Goal: Task Accomplishment & Management: Manage account settings

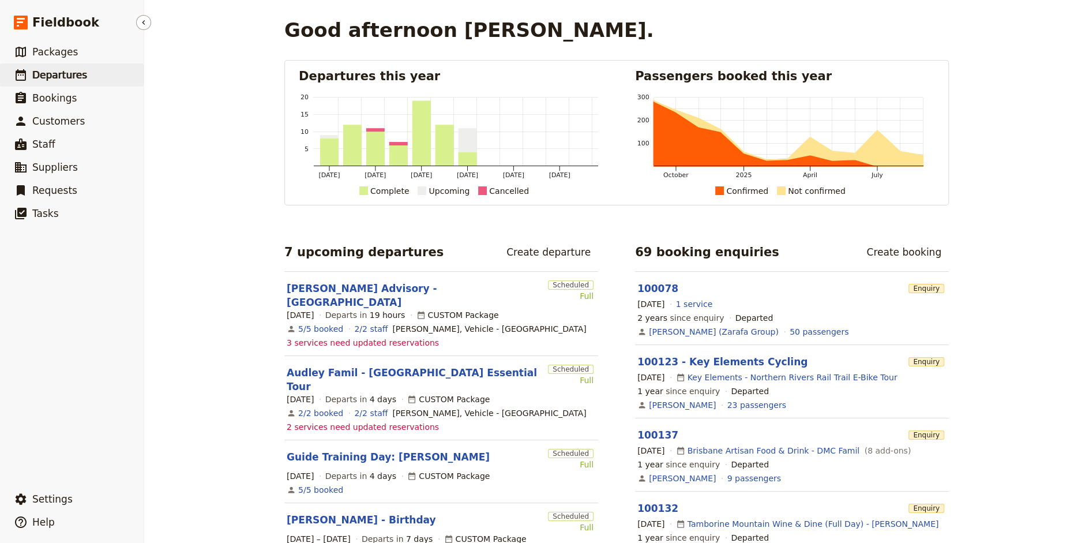
click at [46, 72] on span "Departures" at bounding box center [59, 75] width 55 height 12
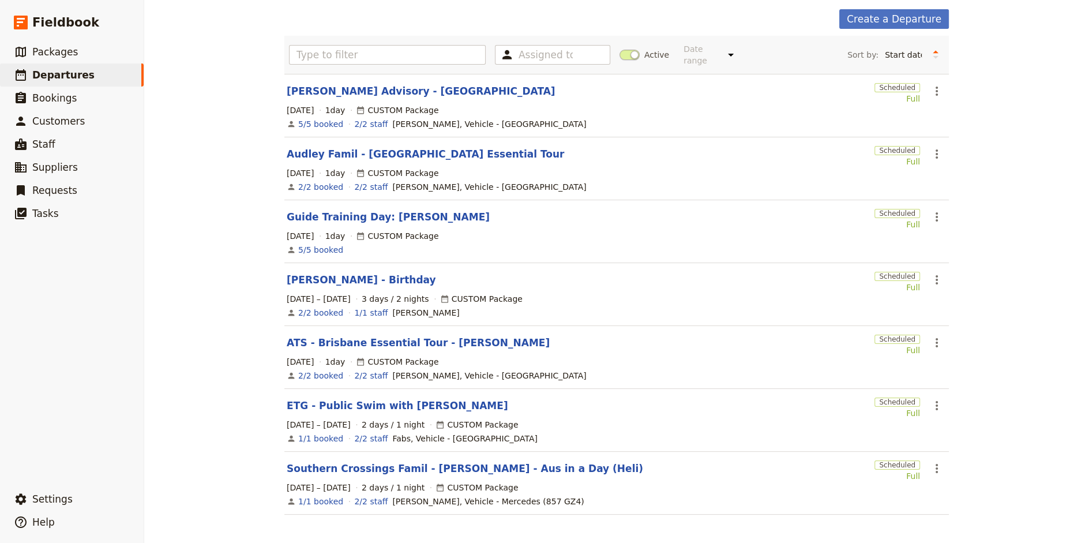
scroll to position [51, 0]
click at [374, 465] on link "Southern Crossings Famil - [PERSON_NAME] - Aus in a Day (Heli)" at bounding box center [465, 468] width 356 height 14
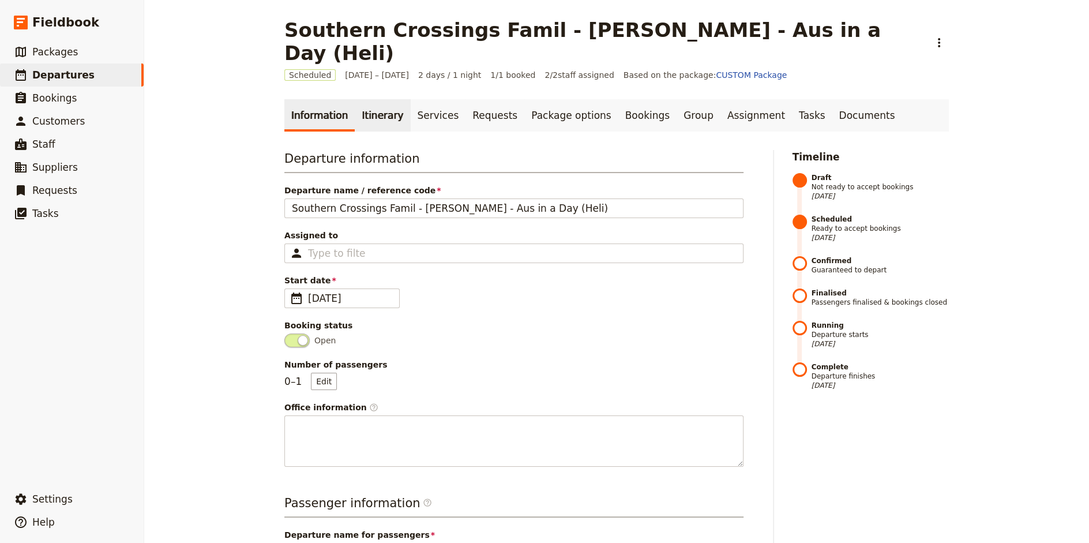
click at [371, 99] on link "Itinerary" at bounding box center [382, 115] width 55 height 32
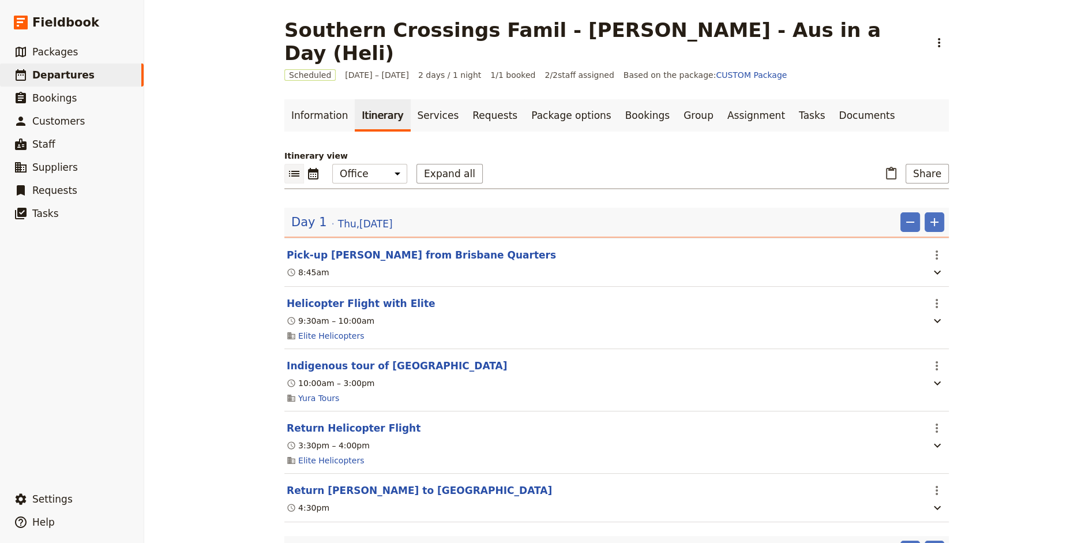
scroll to position [52, 0]
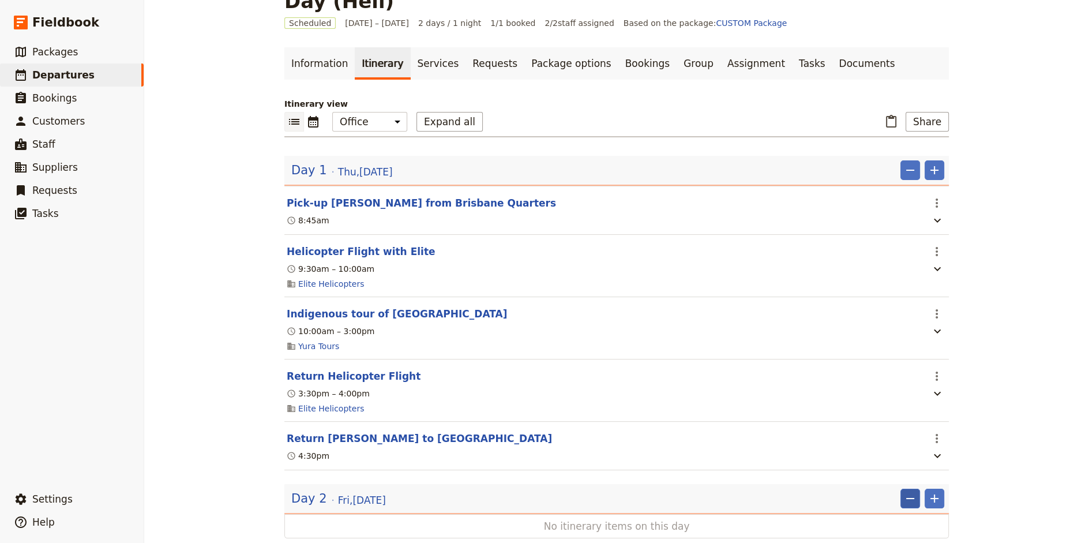
click at [913, 491] on icon "Remove" at bounding box center [910, 498] width 14 height 14
click at [882, 494] on span "Remove day" at bounding box center [888, 497] width 50 height 12
